Goal: Information Seeking & Learning: Learn about a topic

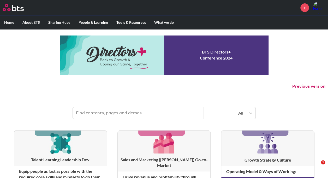
click at [112, 111] on input "text" at bounding box center [138, 112] width 130 height 11
type input "smart goal"
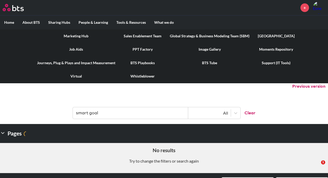
click at [134, 35] on link "Sales Enablement Team" at bounding box center [143, 36] width 46 height 14
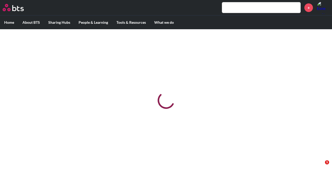
click at [232, 9] on input "text" at bounding box center [261, 7] width 78 height 10
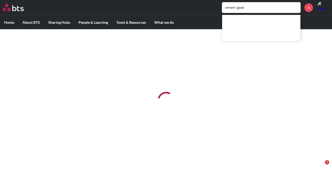
type input "smart goal"
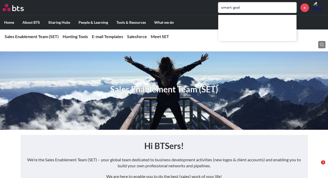
click at [246, 4] on input "smart goal" at bounding box center [257, 7] width 78 height 10
drag, startPoint x: 248, startPoint y: 6, endPoint x: 210, endPoint y: 8, distance: 38.1
click at [211, 8] on div "smart goal +" at bounding box center [179, 7] width 292 height 13
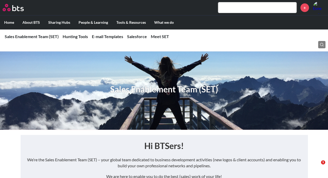
click at [241, 7] on input "text" at bounding box center [257, 7] width 78 height 10
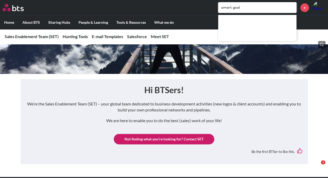
scroll to position [26, 0]
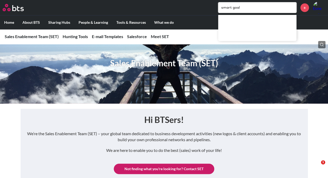
type input "smart goal"
